Goal: Task Accomplishment & Management: Complete application form

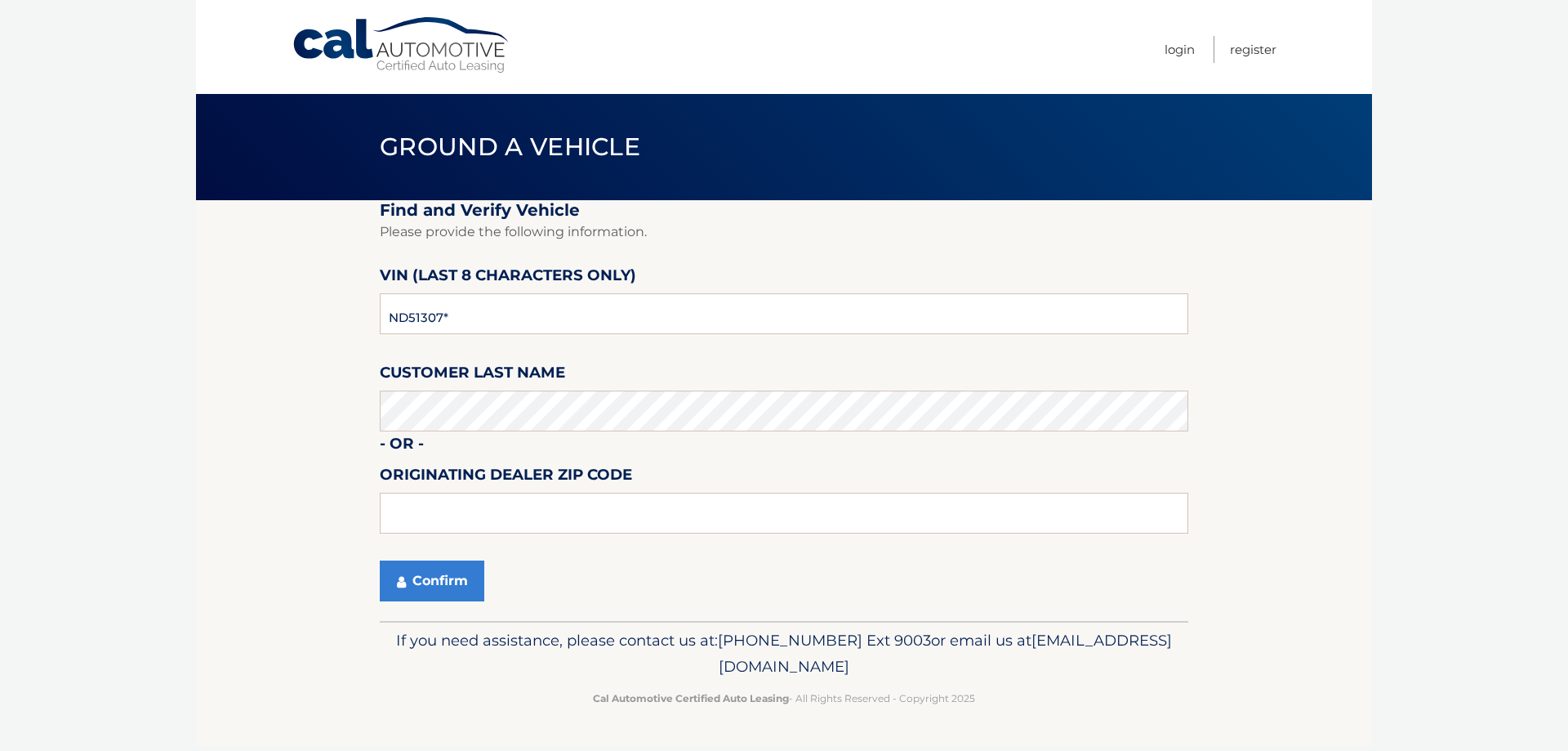
type input "ND513078"
click at [380, 561] on button "Confirm" at bounding box center [432, 581] width 105 height 41
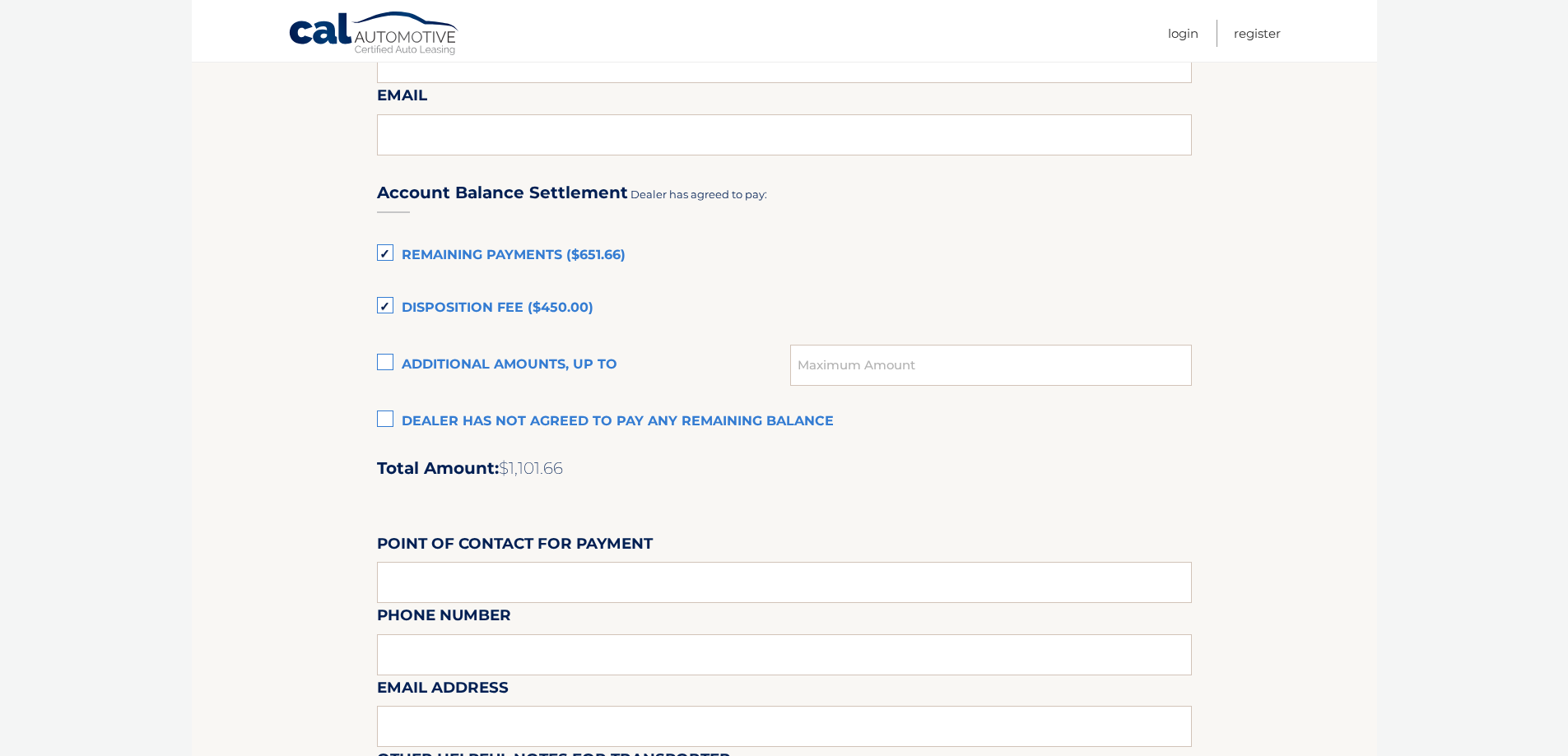
scroll to position [1070, 0]
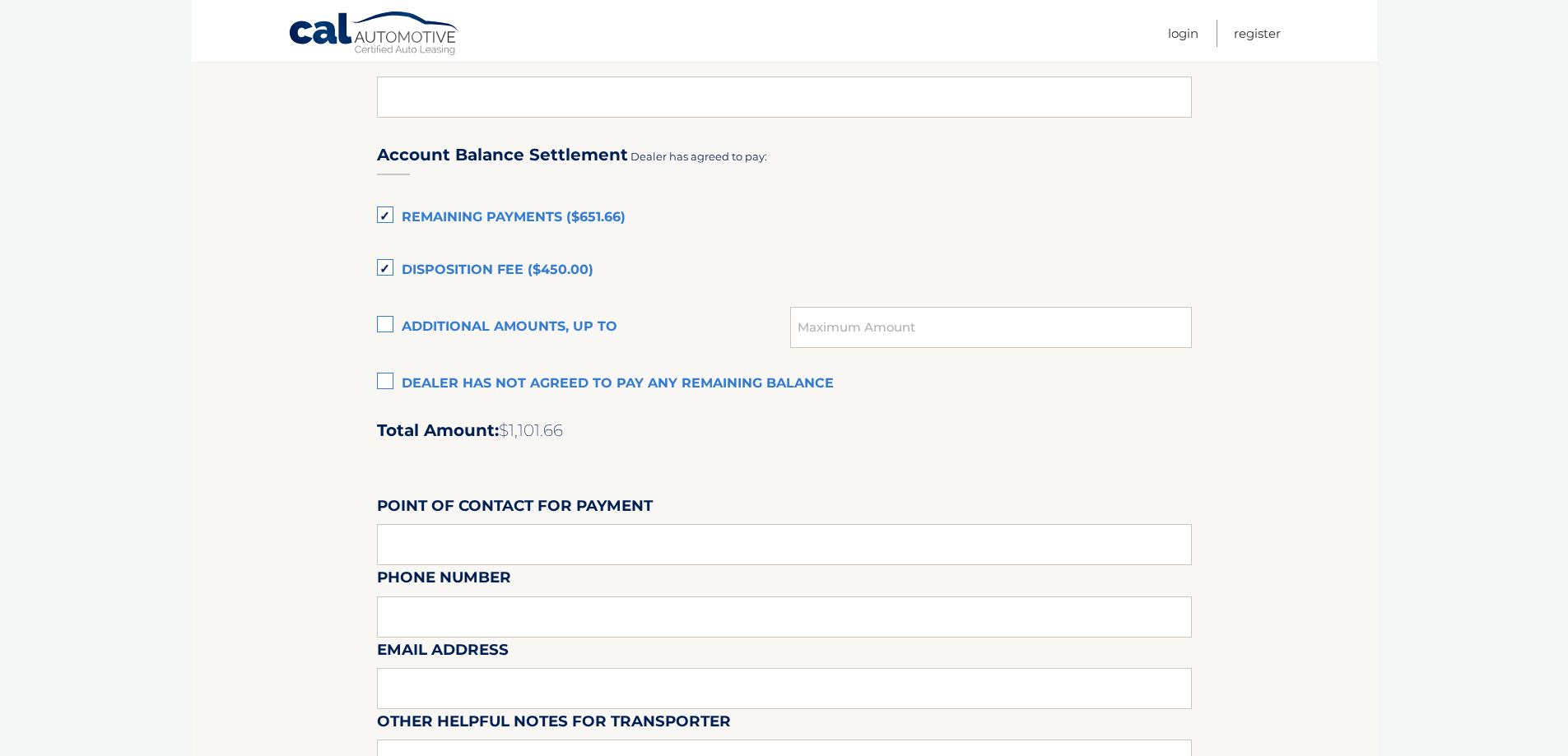
click at [382, 381] on label "Dealer has not agreed to pay any remaining balance" at bounding box center [784, 384] width 815 height 33
click at [0, 0] on input "Dealer has not agreed to pay any remaining balance" at bounding box center [0, 0] width 0 height 0
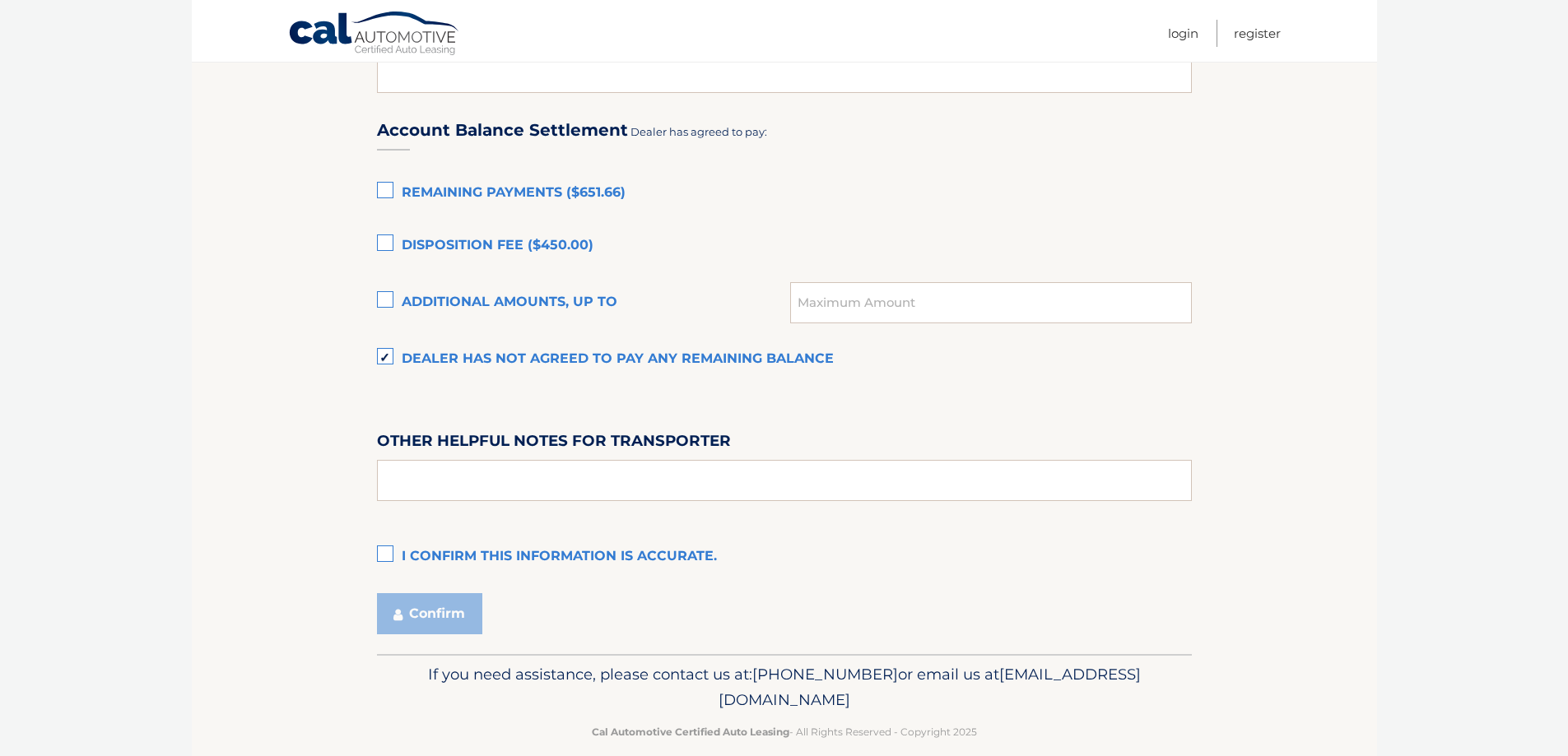
scroll to position [1117, 0]
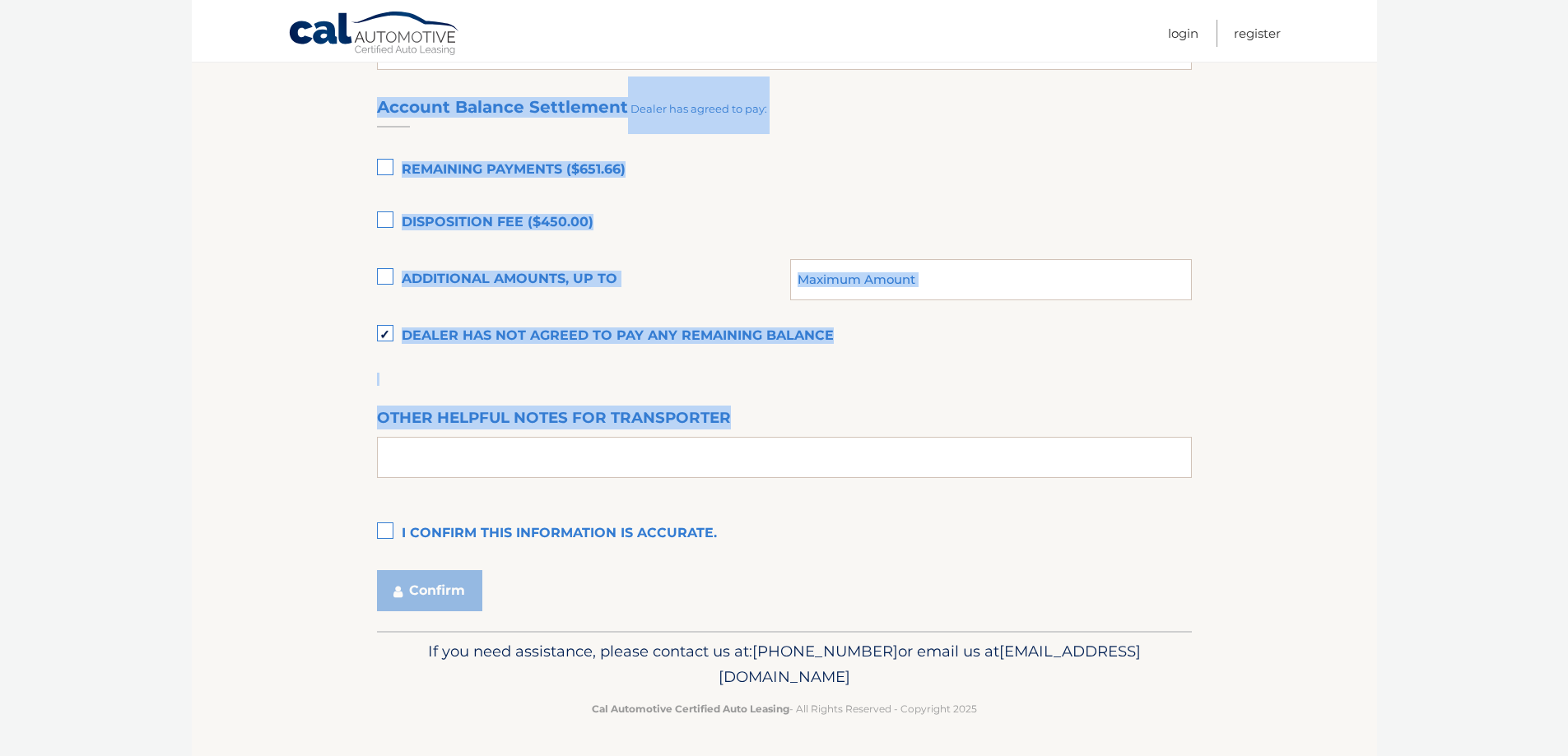
click at [388, 536] on label "I confirm this information is accurate." at bounding box center [784, 533] width 815 height 33
click at [0, 0] on input "I confirm this information is accurate." at bounding box center [0, 0] width 0 height 0
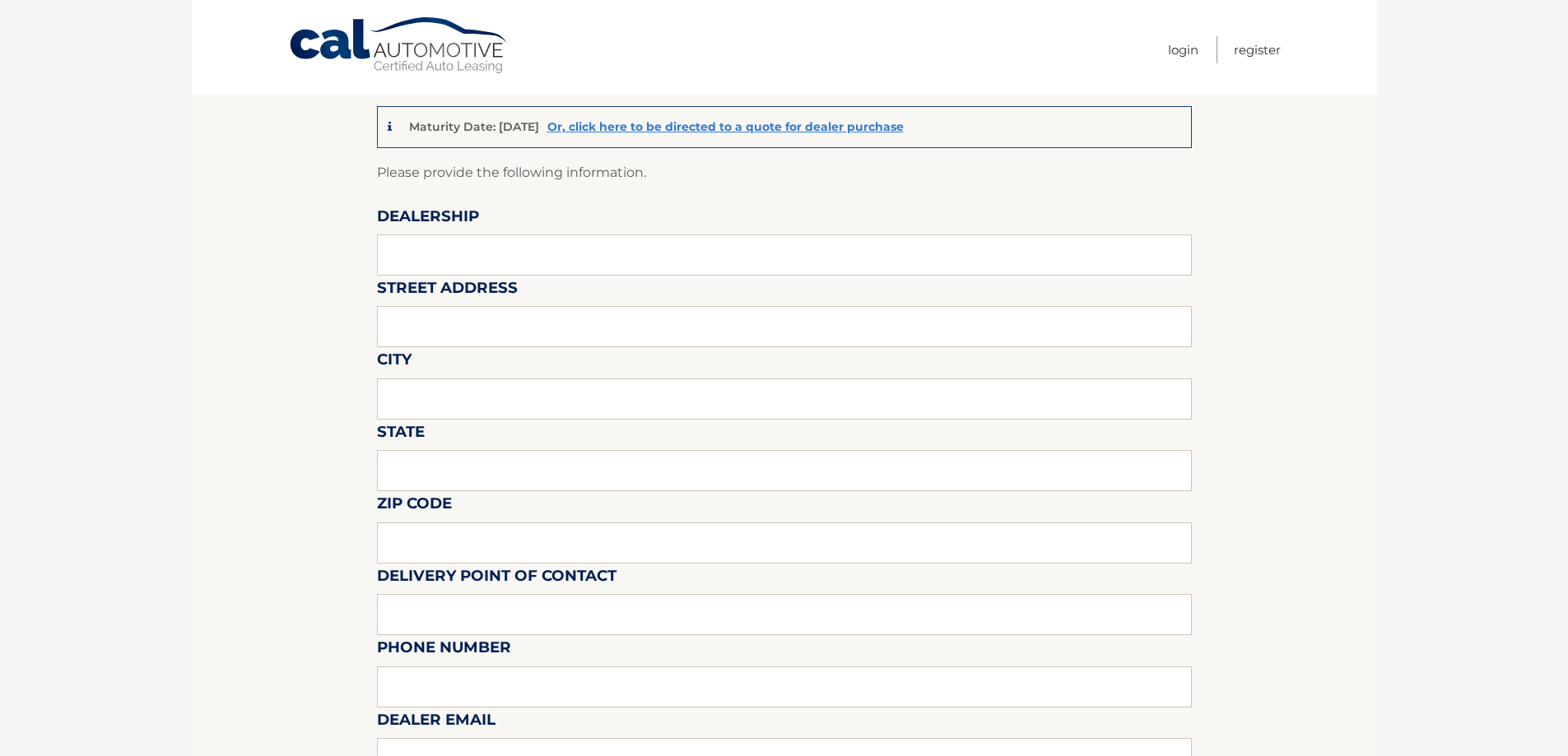
scroll to position [0, 0]
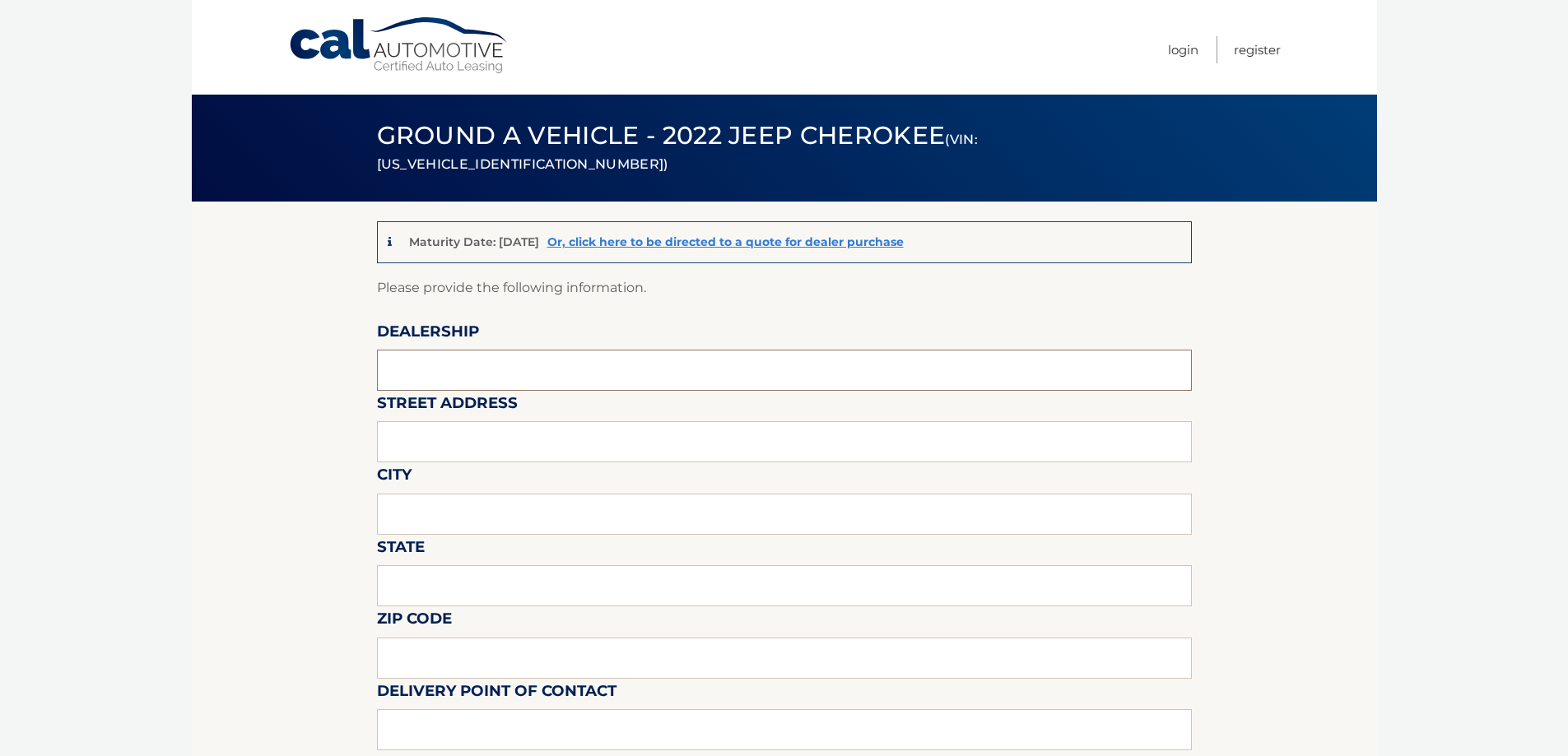
click at [437, 371] on input "text" at bounding box center [784, 370] width 815 height 41
type input "VISION CHRYSLER DODGE JEEP RAM"
click at [462, 447] on input "text" at bounding box center [784, 442] width 815 height 41
type input "920 PANORAMA TRAIL"
click at [475, 500] on input "text" at bounding box center [784, 514] width 815 height 41
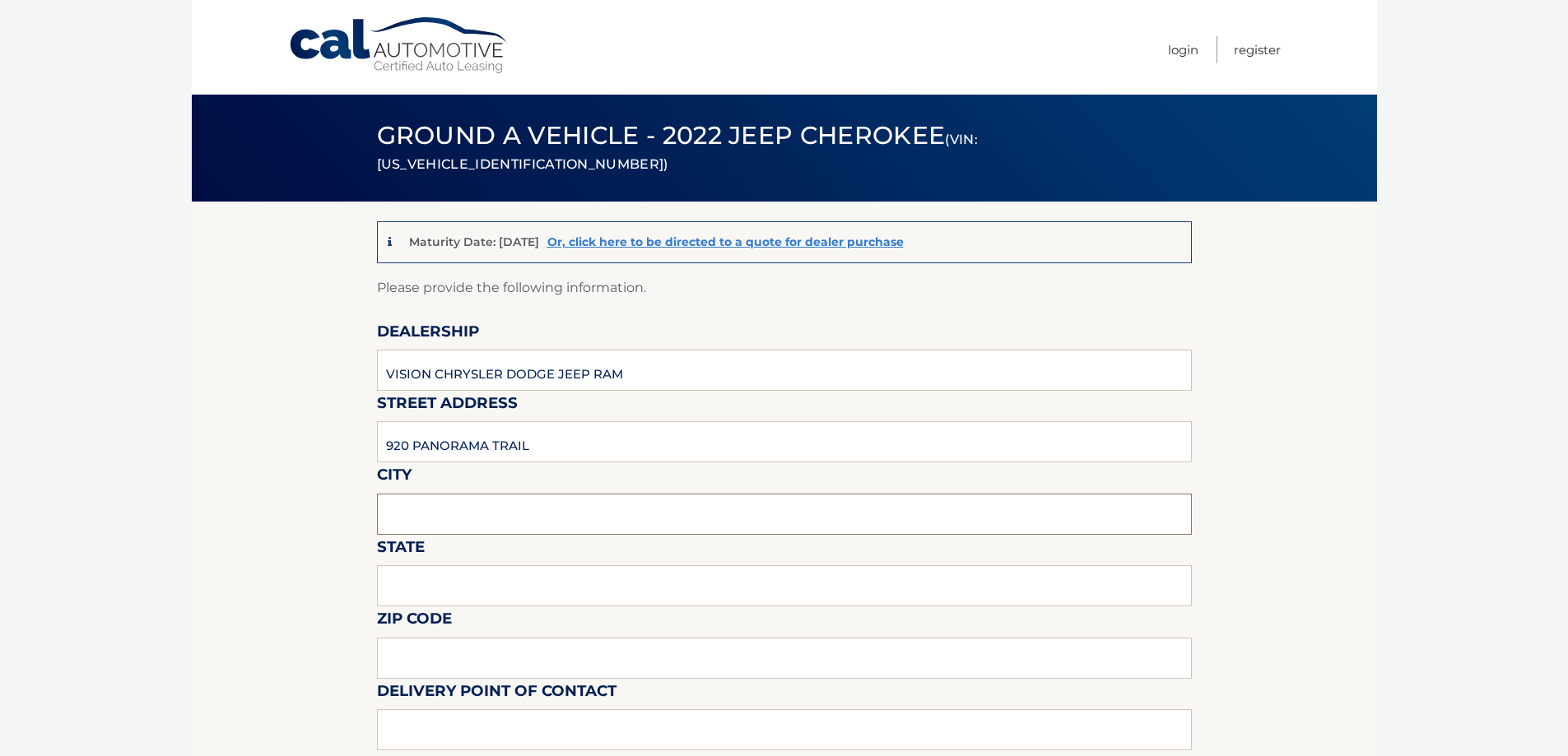
type input "ROCHESTER"
click at [465, 581] on input "text" at bounding box center [784, 586] width 815 height 41
type input "NY"
click at [472, 647] on input "text" at bounding box center [784, 658] width 815 height 41
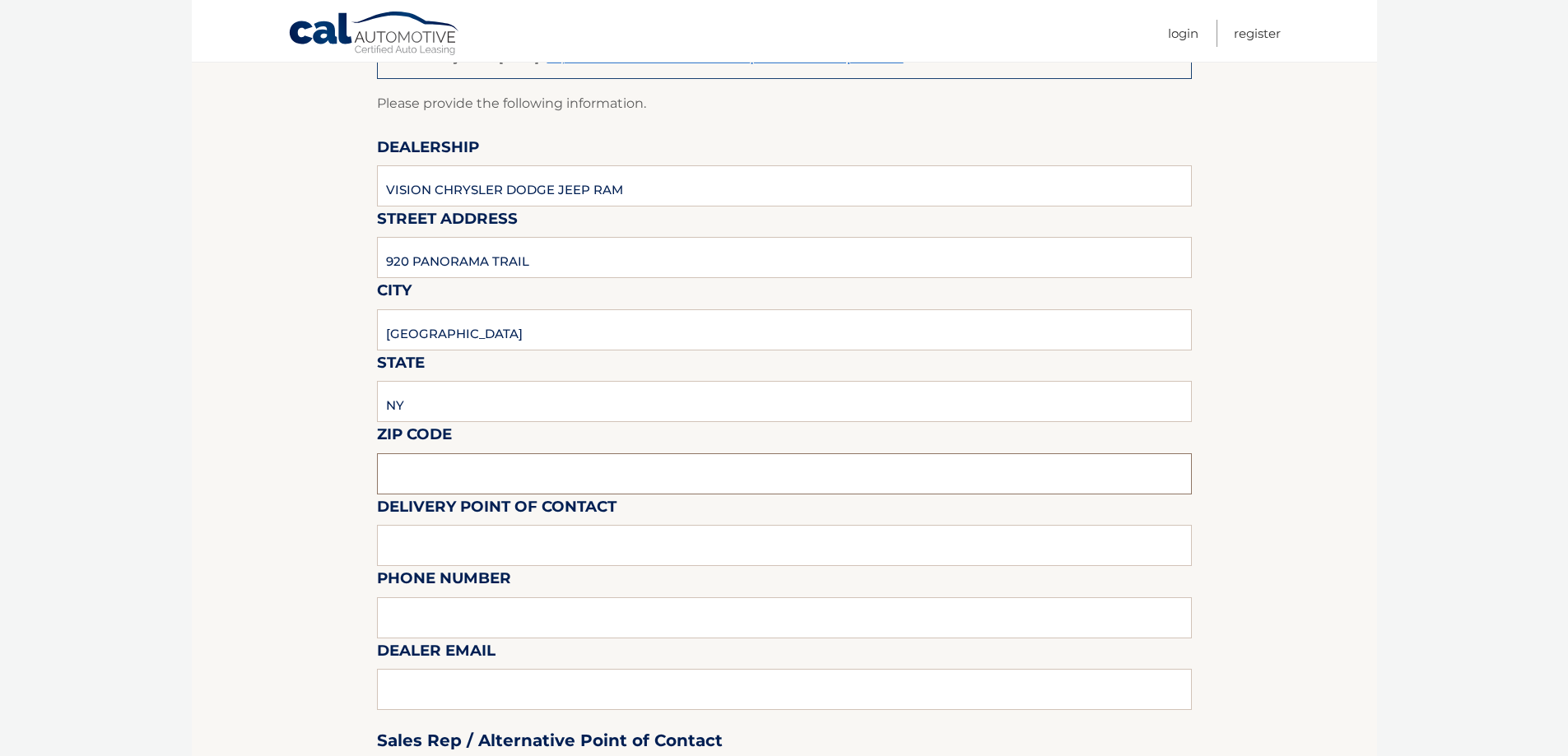
scroll to position [247, 0]
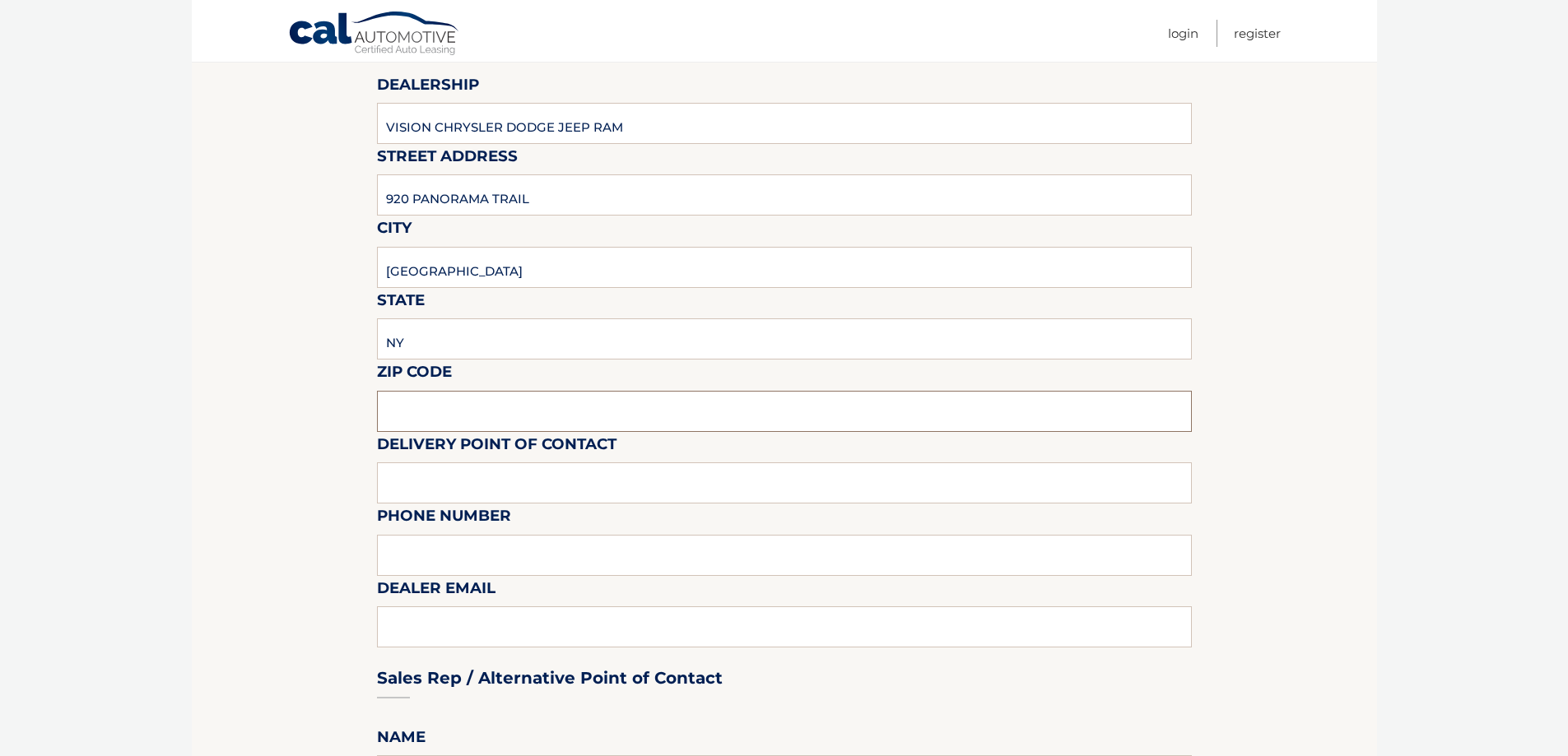
click at [452, 412] on input "text" at bounding box center [784, 412] width 815 height 41
type input "14625"
drag, startPoint x: 431, startPoint y: 498, endPoint x: 435, endPoint y: 491, distance: 8.1
click at [431, 498] on input "text" at bounding box center [784, 483] width 815 height 41
type input "JEREMY"
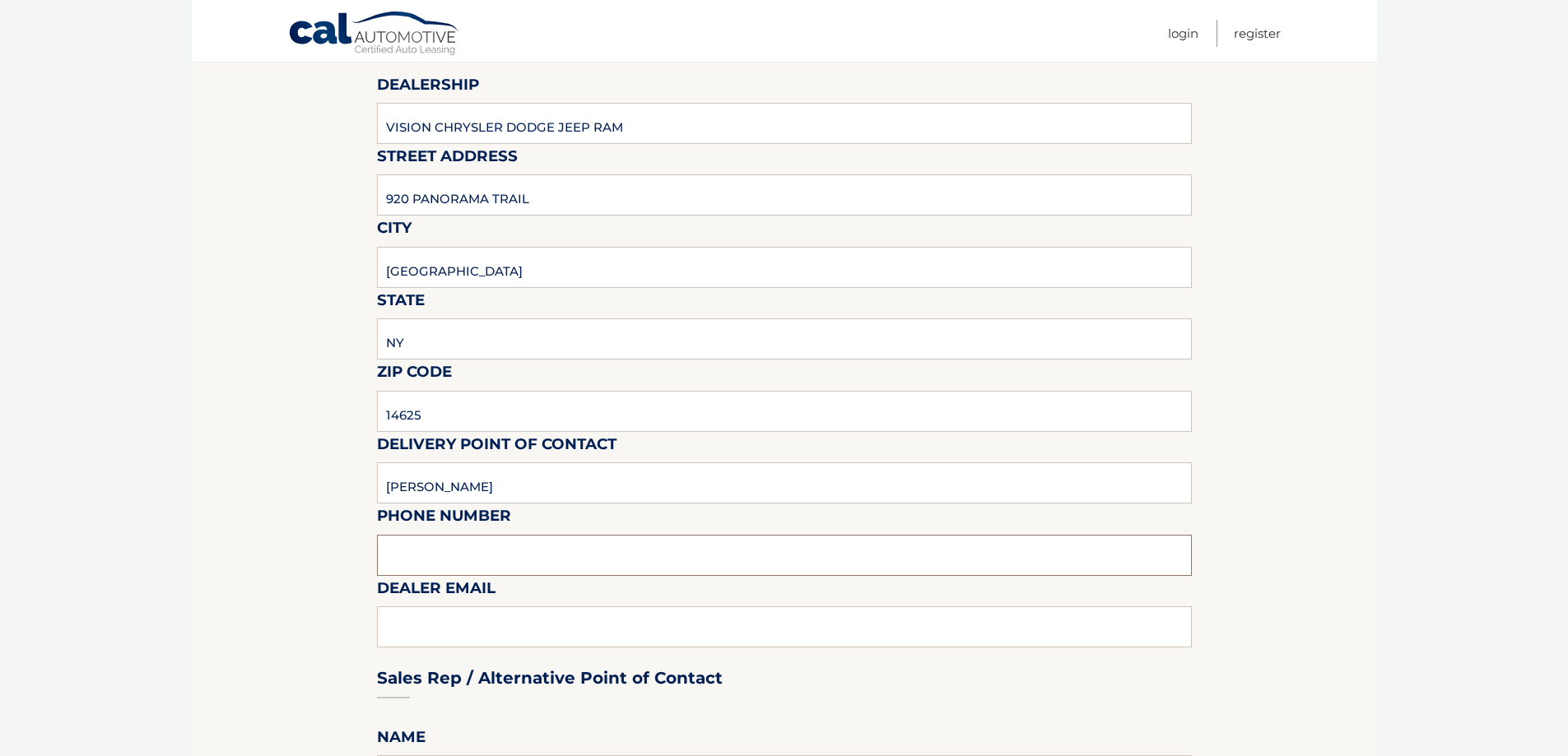
click at [433, 570] on input "text" at bounding box center [784, 556] width 815 height 41
type input "5854720187"
click at [419, 629] on div "Sales Rep / Alternative Point of Contact" at bounding box center [784, 647] width 815 height 116
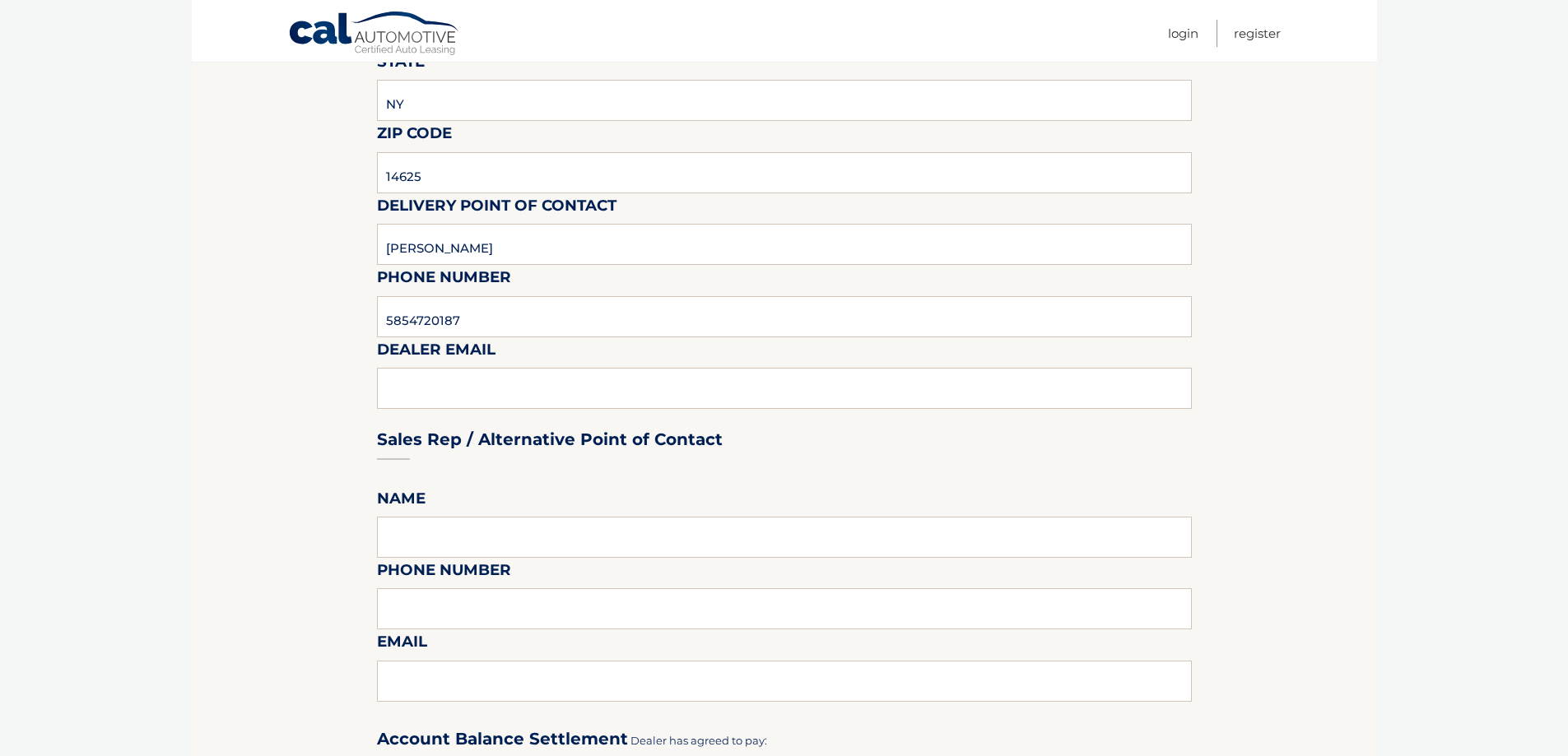
scroll to position [493, 0]
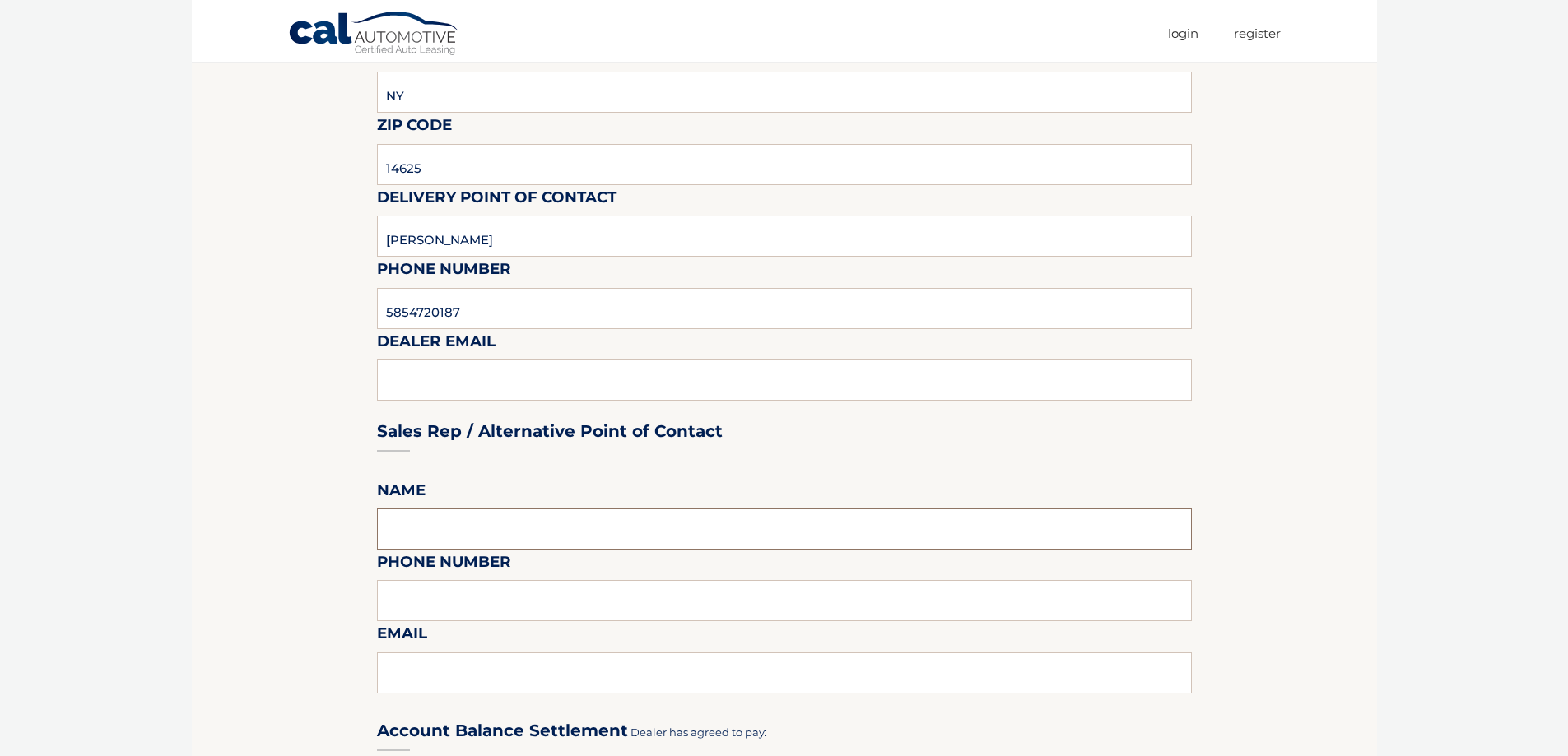
click at [421, 522] on input "text" at bounding box center [784, 529] width 815 height 41
type input "LUCAS"
drag, startPoint x: 425, startPoint y: 590, endPoint x: 445, endPoint y: 598, distance: 21.5
click at [425, 590] on input "text" at bounding box center [784, 601] width 815 height 41
type input "5853178276"
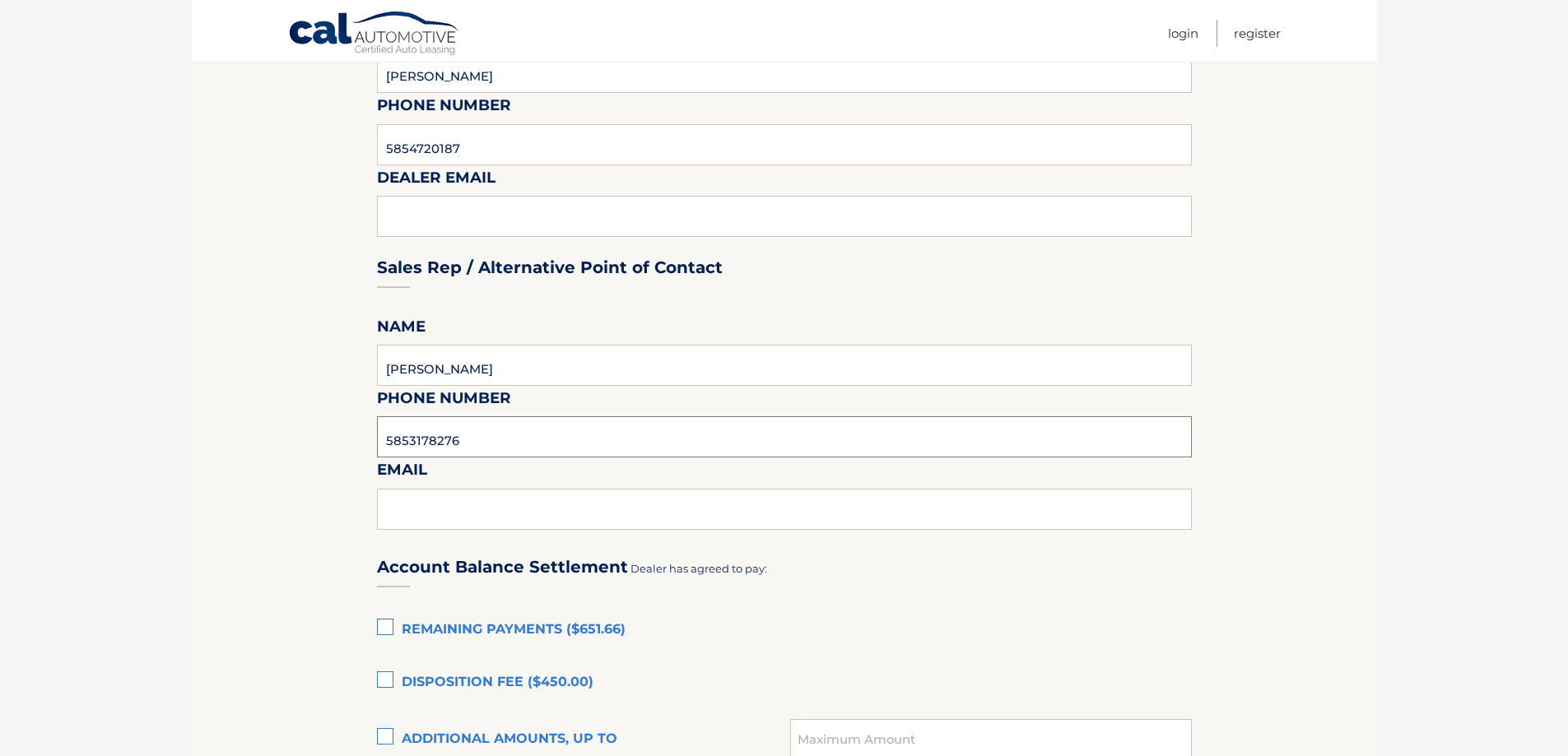
scroll to position [658, 0]
click at [444, 510] on input "text" at bounding box center [784, 508] width 815 height 41
type input "LUCAS@VISIONAUTO.COM"
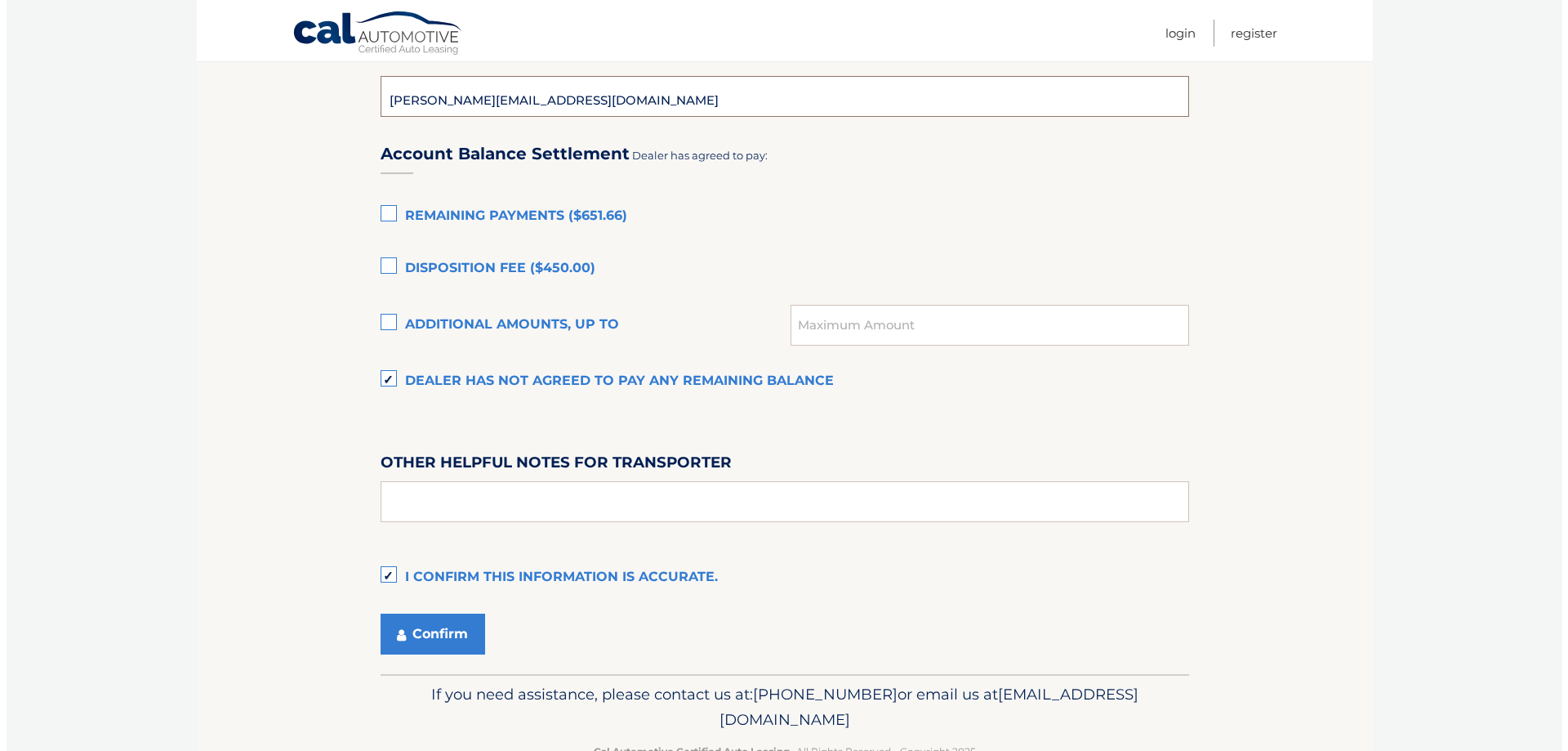
scroll to position [1110, 0]
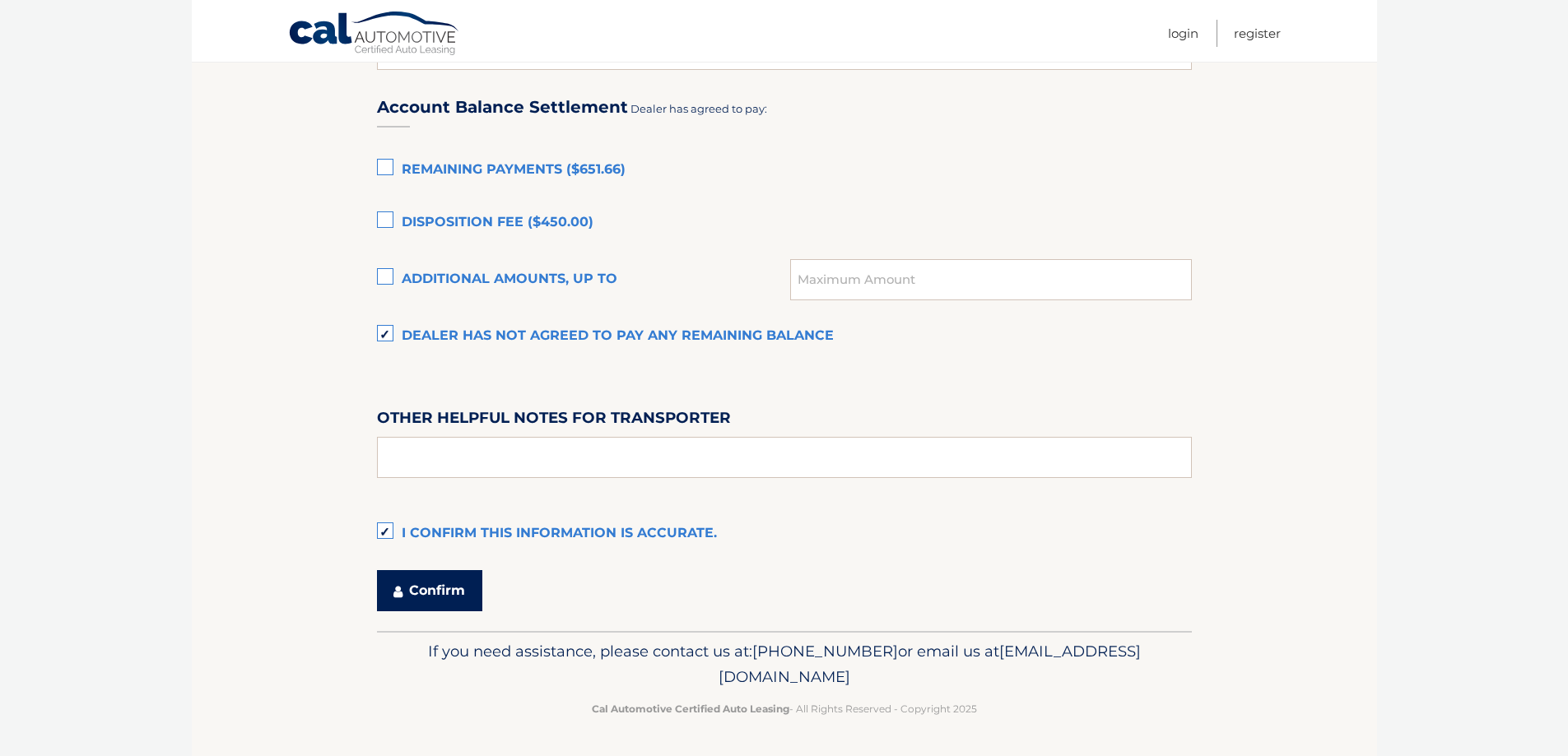
click at [410, 597] on button "Confirm" at bounding box center [430, 591] width 106 height 41
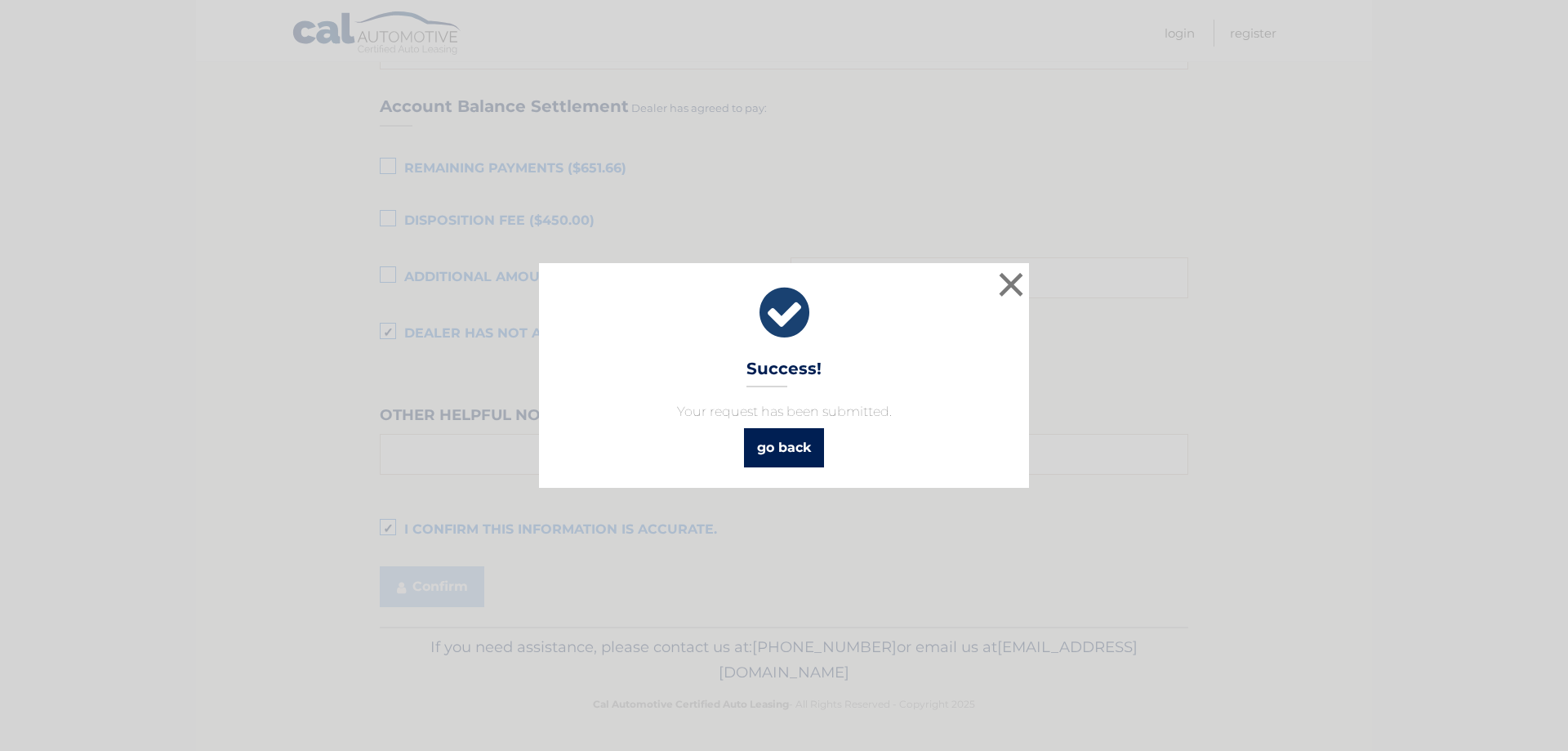
click at [775, 439] on link "go back" at bounding box center [784, 448] width 80 height 39
